Goal: Information Seeking & Learning: Learn about a topic

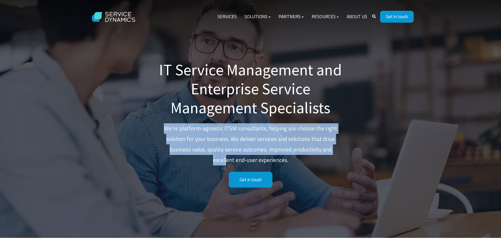
drag, startPoint x: 164, startPoint y: 130, endPoint x: 333, endPoint y: 148, distance: 170.1
click at [333, 148] on p "We’re platform-agnostic ITSM consultants, helping you choose the right solution…" at bounding box center [251, 144] width 184 height 42
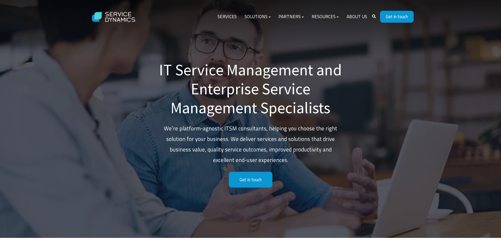
click at [387, 97] on div "IT Service Management and Enterprise Service Management Specialists We’re platf…" at bounding box center [250, 119] width 501 height 238
click at [236, 18] on link "Services" at bounding box center [227, 17] width 27 height 13
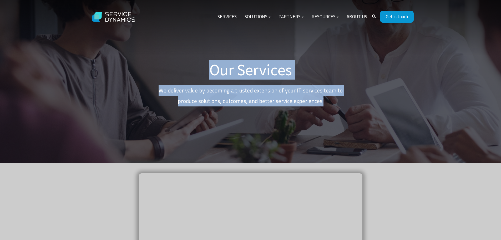
drag, startPoint x: 191, startPoint y: 88, endPoint x: 342, endPoint y: 101, distance: 151.4
click at [342, 101] on div "Our Services We deliver value by becoming a trusted extension of your IT servic…" at bounding box center [250, 81] width 501 height 163
click at [342, 101] on p "We deliver value by becoming a trusted extension of your IT services team to pr…" at bounding box center [251, 95] width 184 height 21
drag, startPoint x: 335, startPoint y: 101, endPoint x: 200, endPoint y: 67, distance: 139.3
click at [200, 67] on div "Our Services We deliver value by becoming a trusted extension of your IT servic…" at bounding box center [251, 86] width 184 height 52
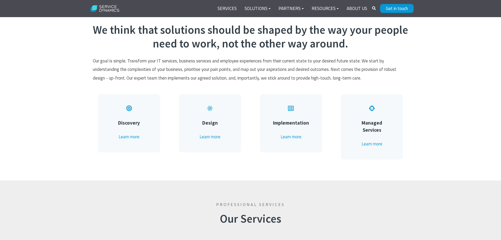
scroll to position [263, 0]
